Goal: Book appointment/travel/reservation: Book appointment/travel/reservation

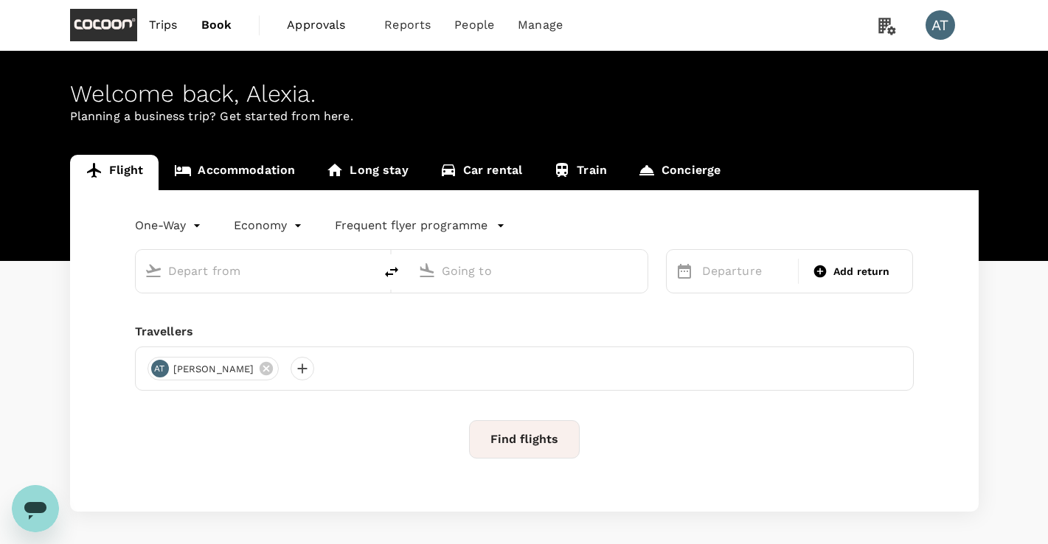
type input "[GEOGRAPHIC_DATA], [GEOGRAPHIC_DATA] (any)"
type input "Kansai Intl (KIX)"
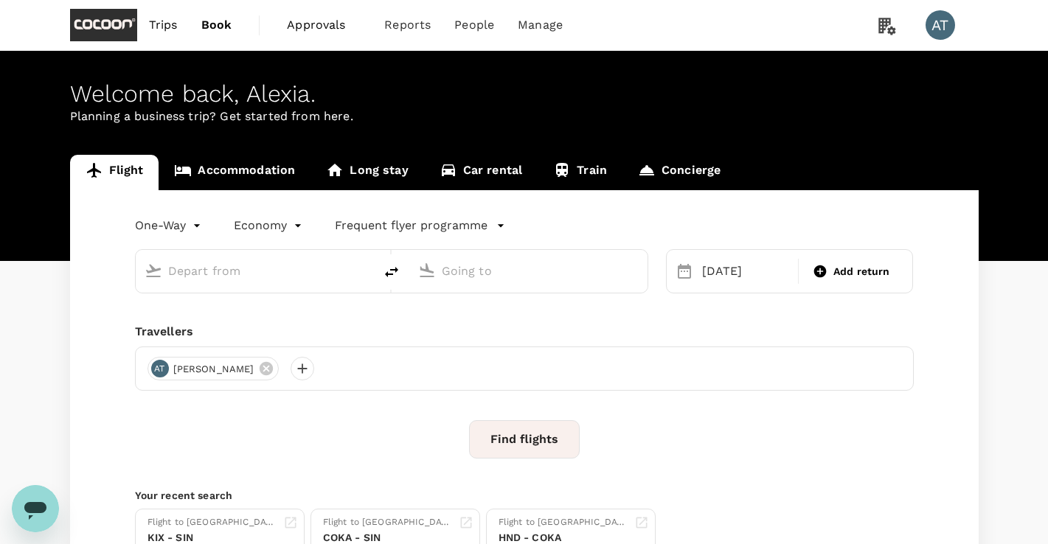
type input "[GEOGRAPHIC_DATA], [GEOGRAPHIC_DATA] (any)"
type input "Kansai Intl (KIX)"
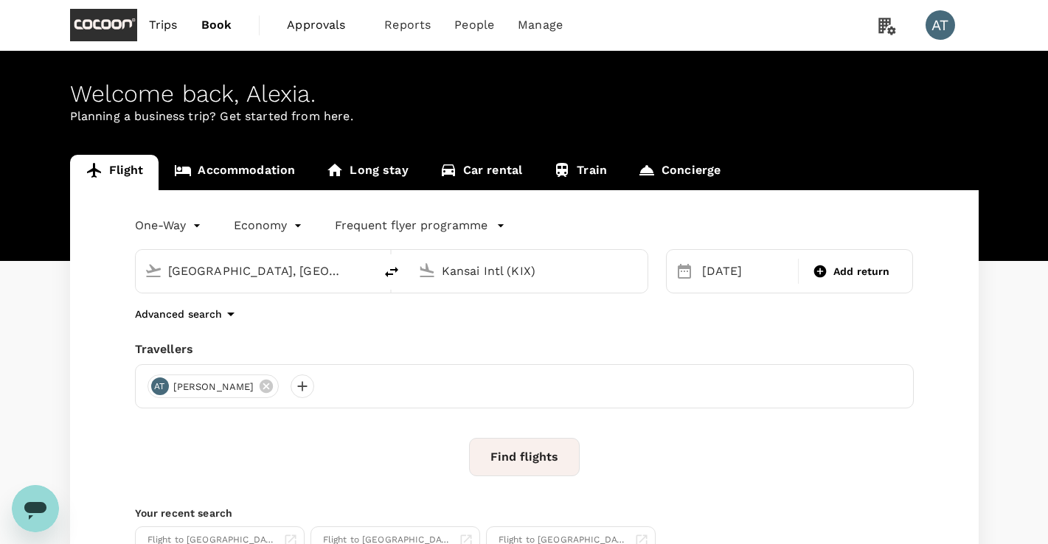
click at [168, 24] on span "Trips" at bounding box center [163, 25] width 29 height 18
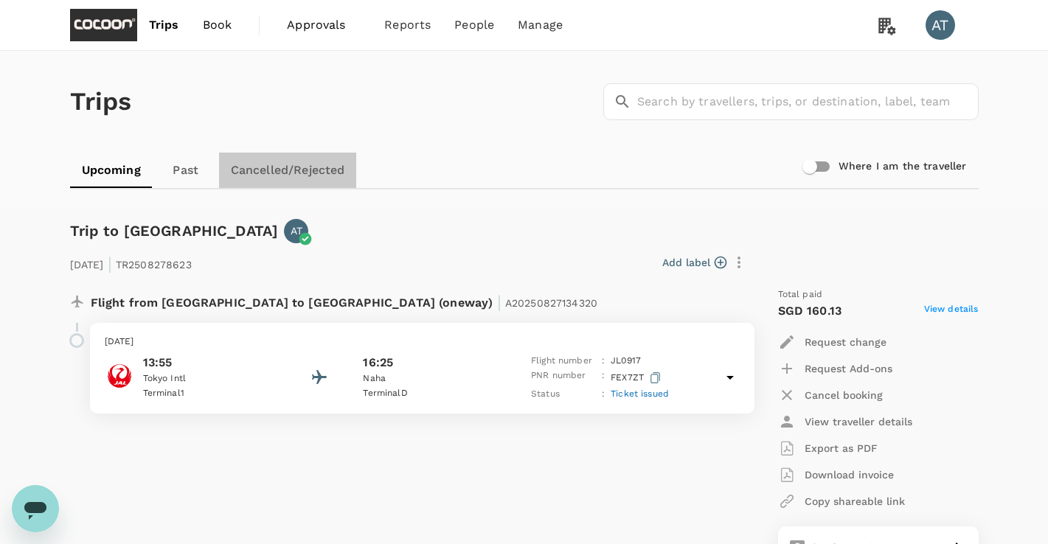
click at [312, 164] on link "Cancelled/Rejected" at bounding box center [288, 170] width 138 height 35
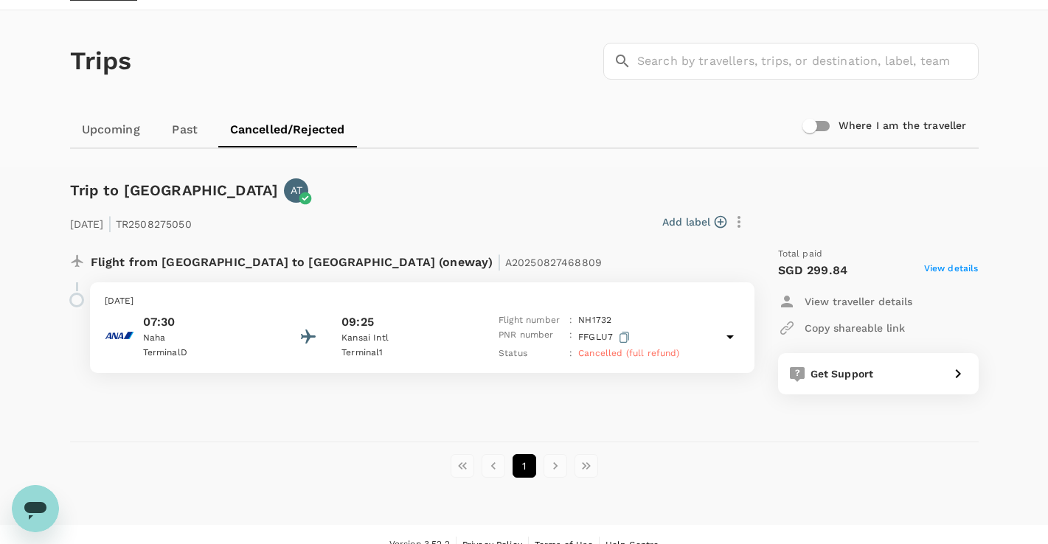
scroll to position [44, 0]
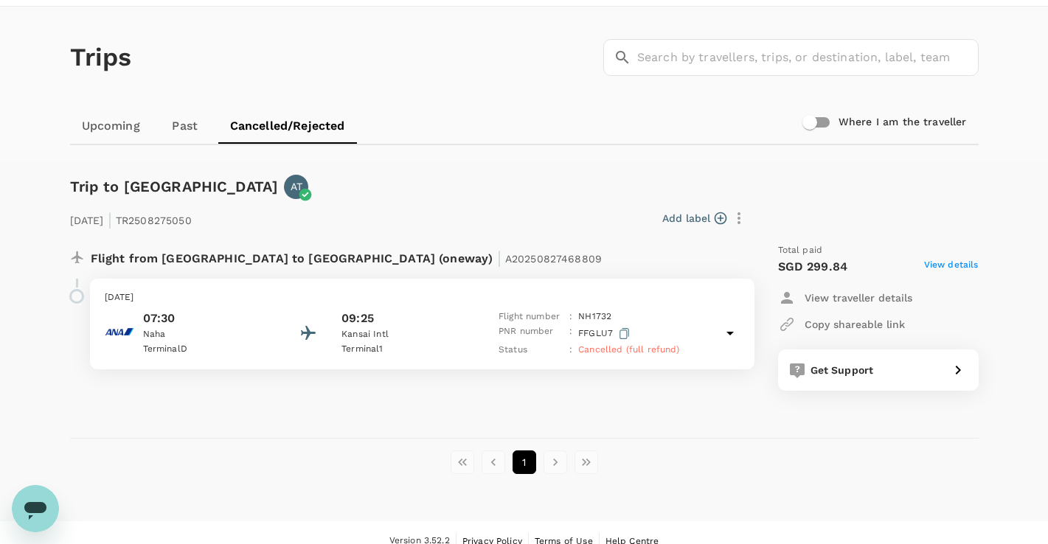
click at [128, 125] on link "Upcoming" at bounding box center [111, 125] width 82 height 35
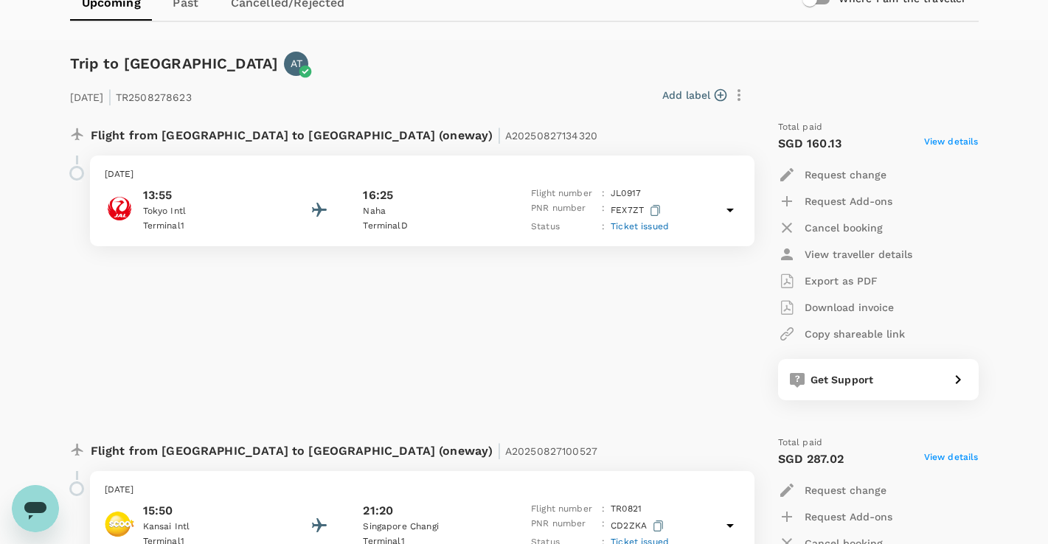
scroll to position [150, 0]
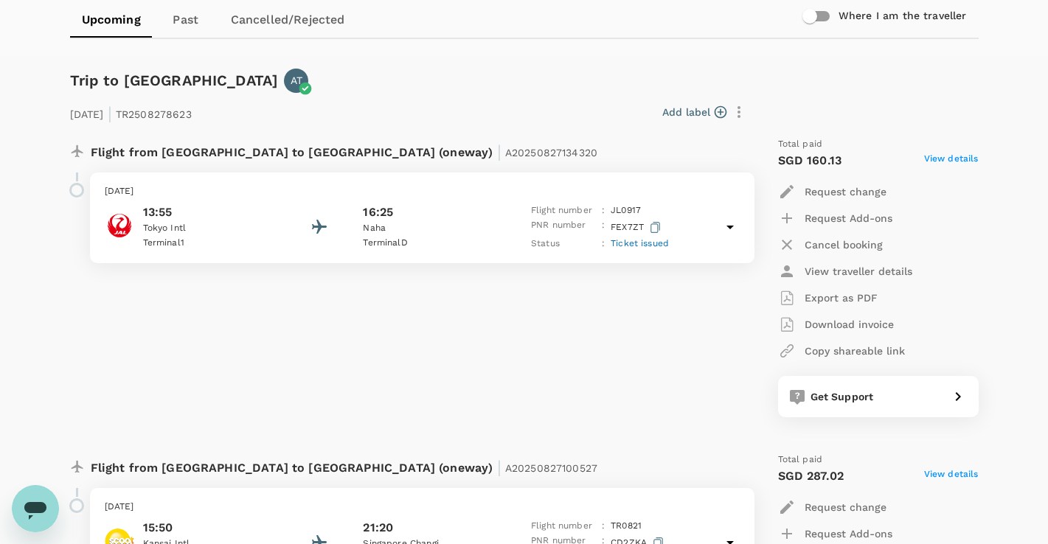
click at [655, 244] on span "Ticket issued" at bounding box center [639, 243] width 58 height 10
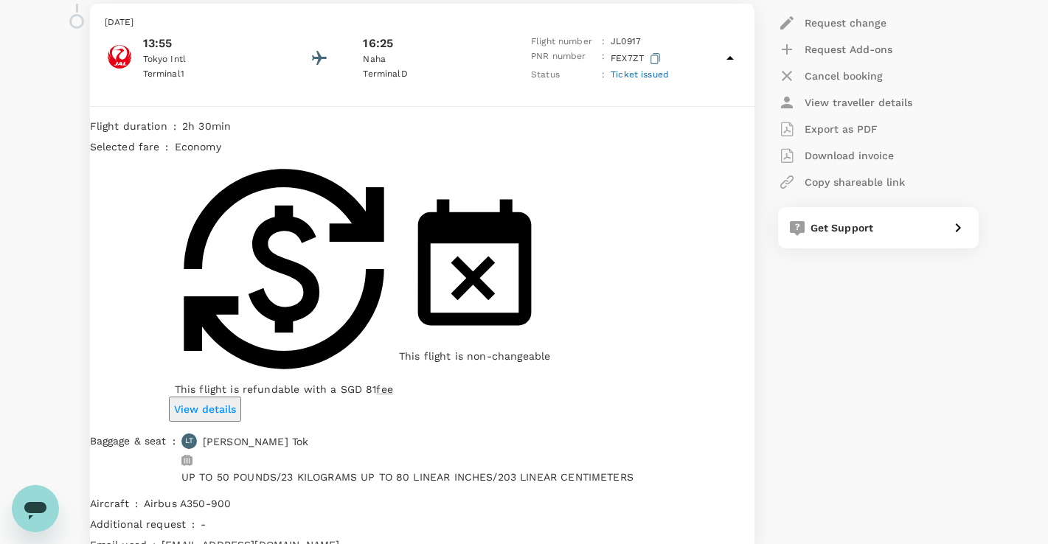
scroll to position [414, 0]
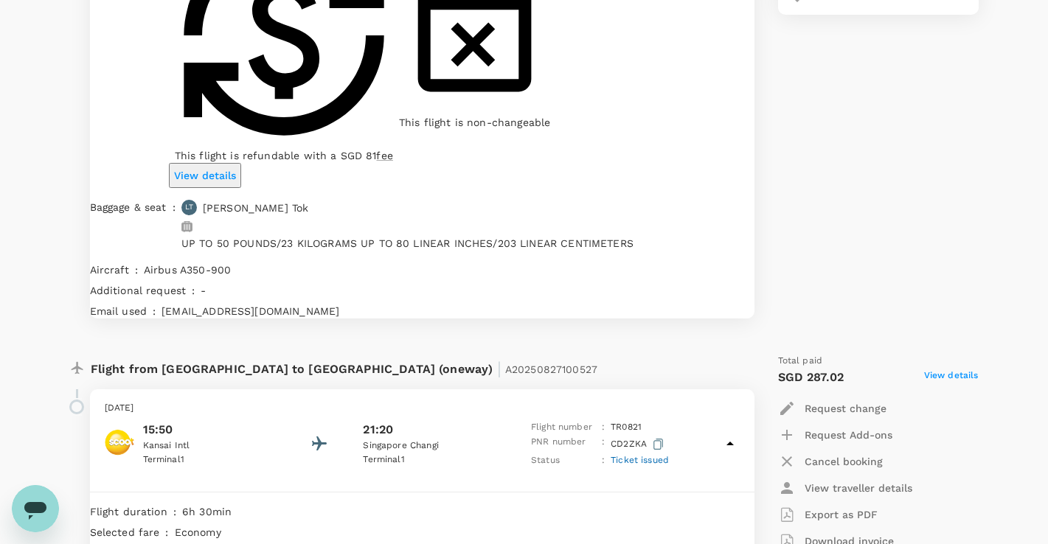
scroll to position [560, 0]
